Goal: Task Accomplishment & Management: Use online tool/utility

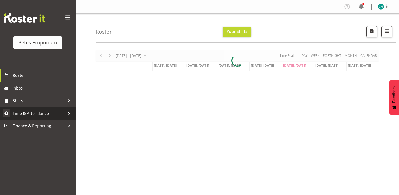
click at [32, 111] on span "Time & Attendance" at bounding box center [39, 113] width 53 height 8
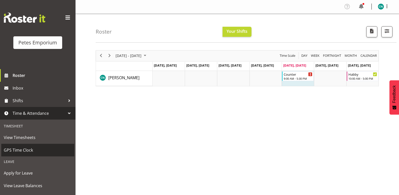
click at [18, 149] on span "GPS Time Clock" at bounding box center [38, 150] width 68 height 8
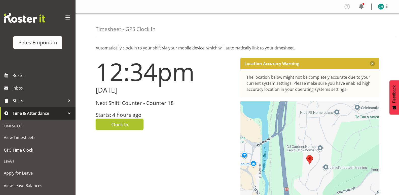
click at [110, 120] on button "Clock In" at bounding box center [120, 124] width 48 height 11
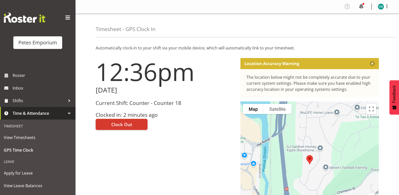
click at [378, 6] on img at bounding box center [381, 7] width 6 height 6
click at [359, 29] on link "Log Out" at bounding box center [365, 26] width 48 height 9
